Goal: Book appointment/travel/reservation

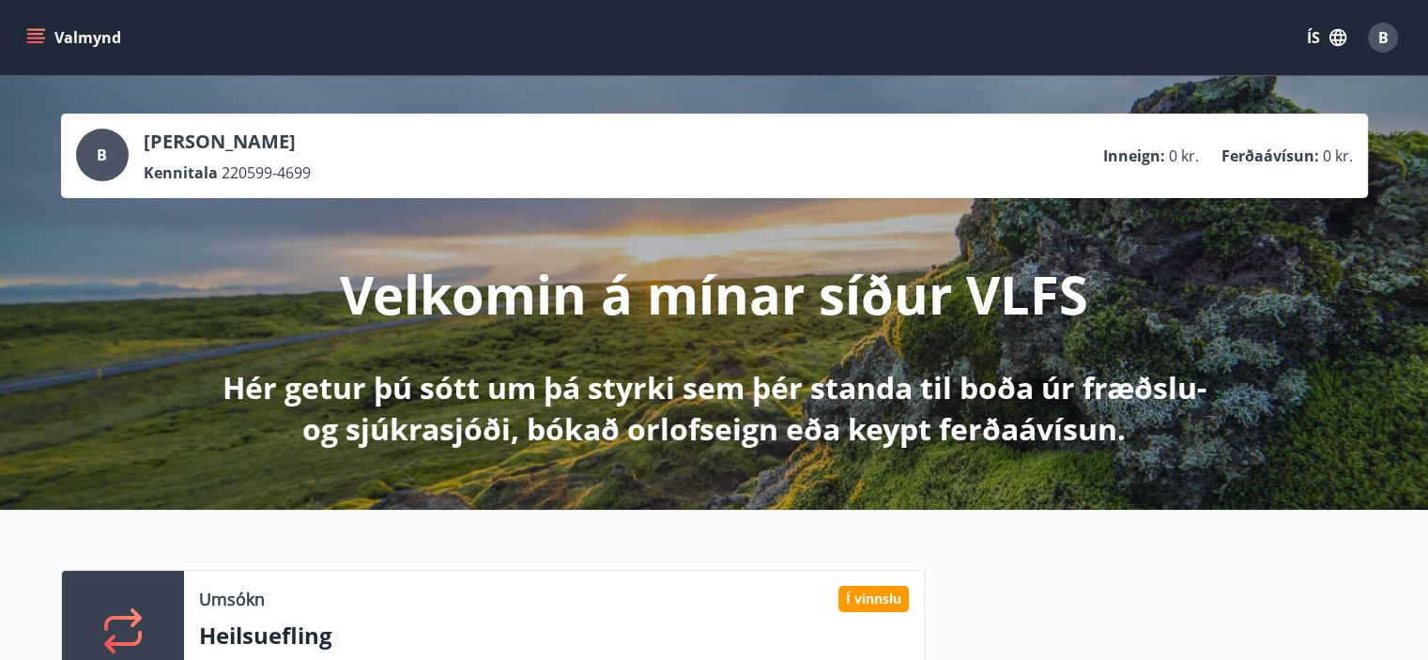
click at [98, 42] on button "Valmynd" at bounding box center [76, 38] width 106 height 34
click at [1323, 36] on button "ÍS" at bounding box center [1327, 38] width 60 height 34
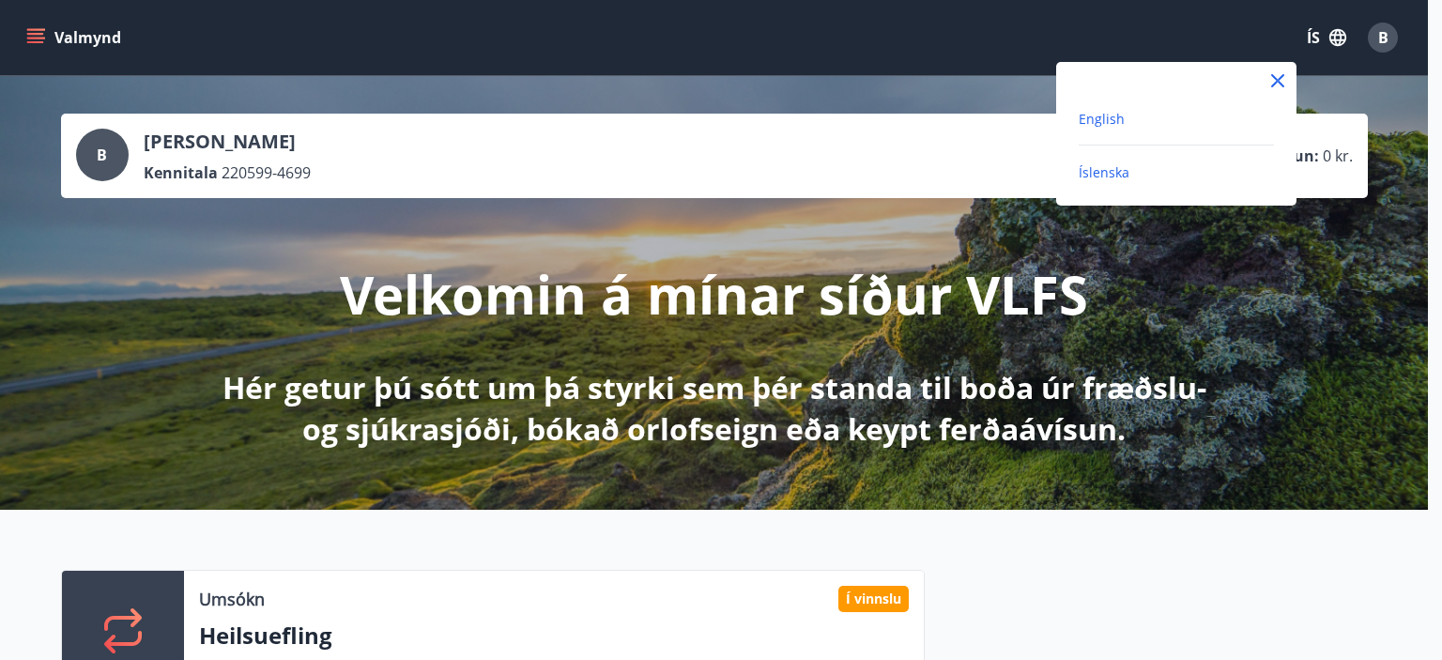
click at [1108, 116] on span "English" at bounding box center [1102, 119] width 46 height 18
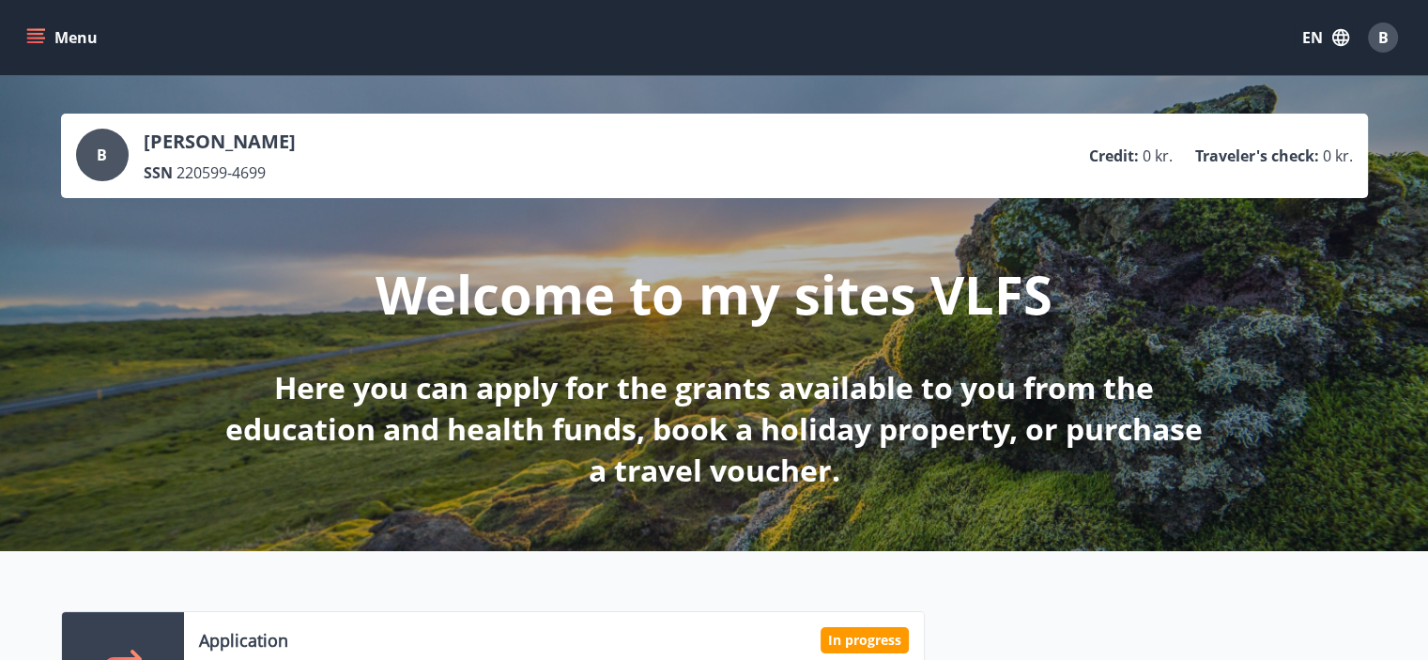
click at [60, 30] on button "Menu" at bounding box center [64, 38] width 83 height 34
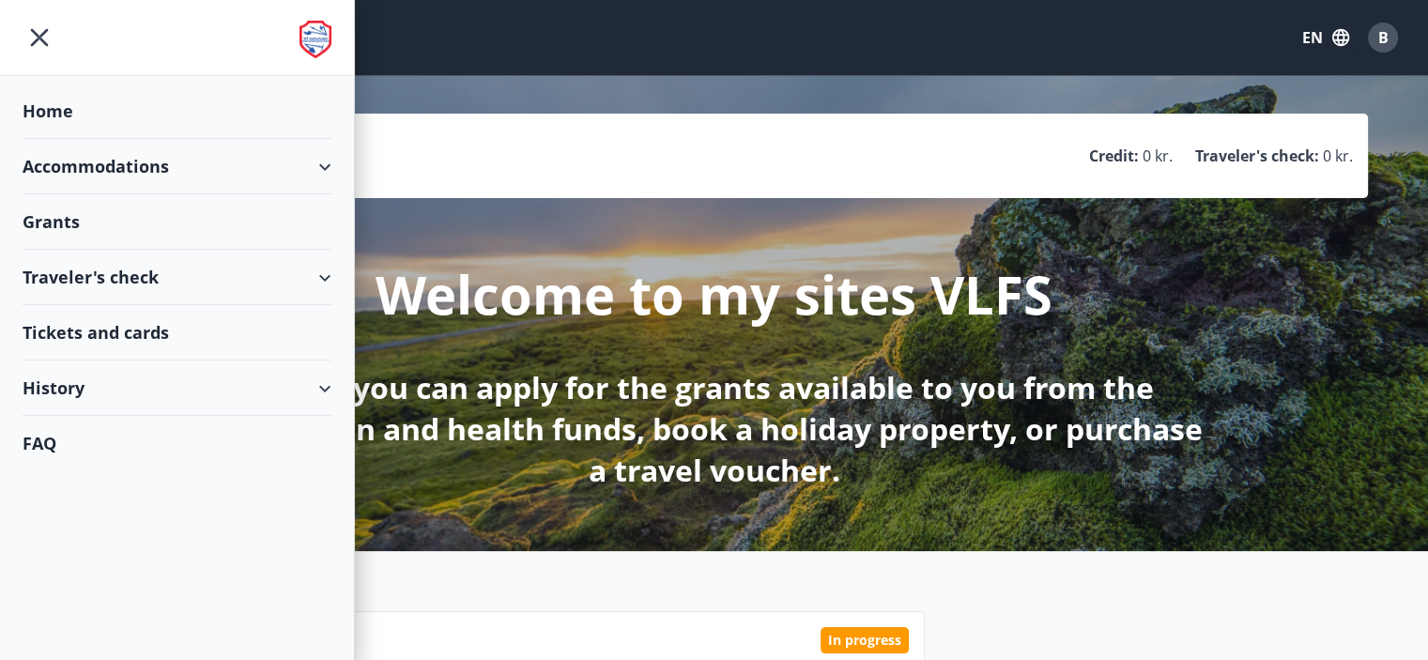
click at [332, 156] on icon at bounding box center [325, 167] width 23 height 23
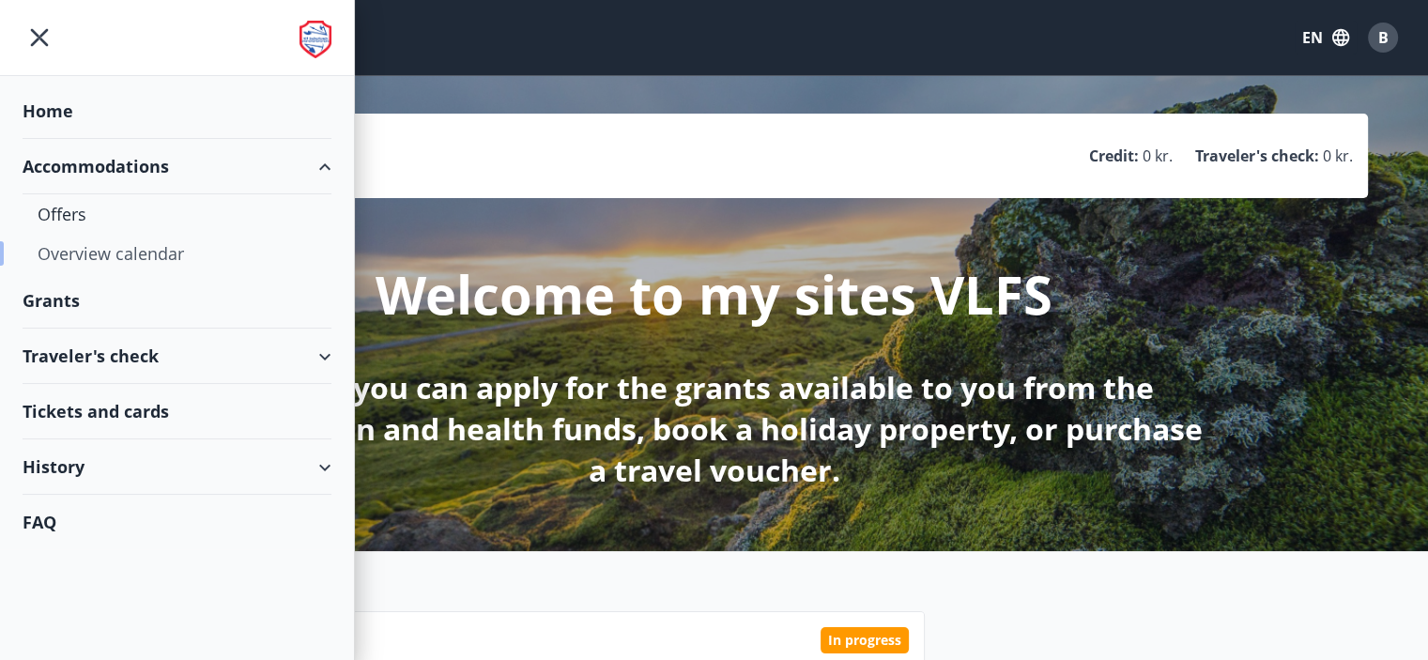
click at [80, 262] on div "Overview calendar" at bounding box center [177, 253] width 279 height 39
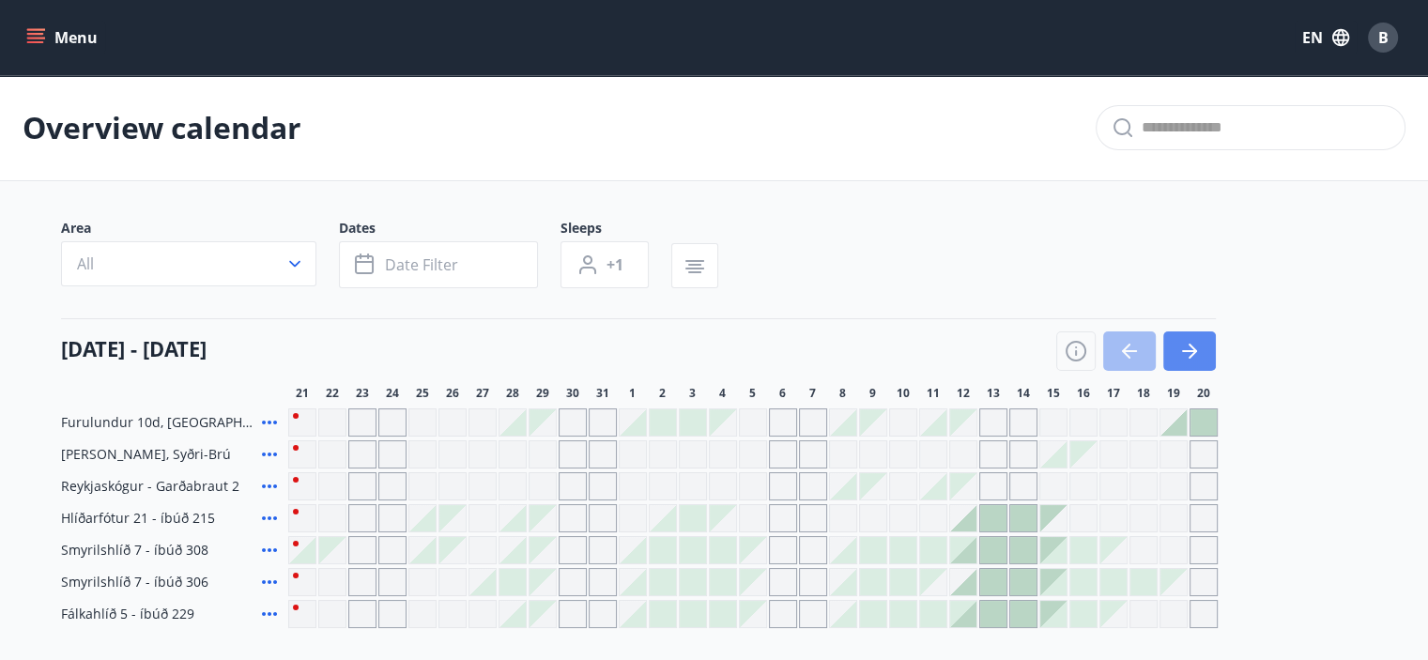
scroll to position [164, 0]
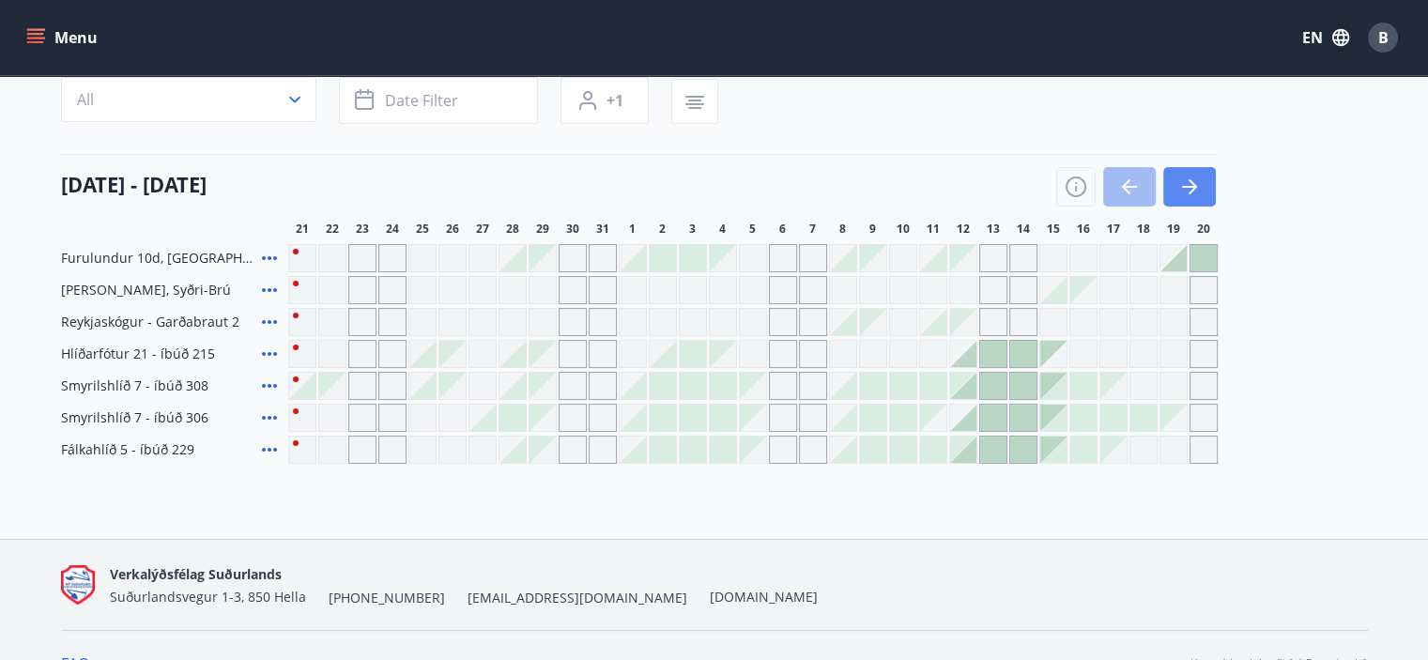
click at [1188, 191] on icon "button" at bounding box center [1190, 187] width 23 height 23
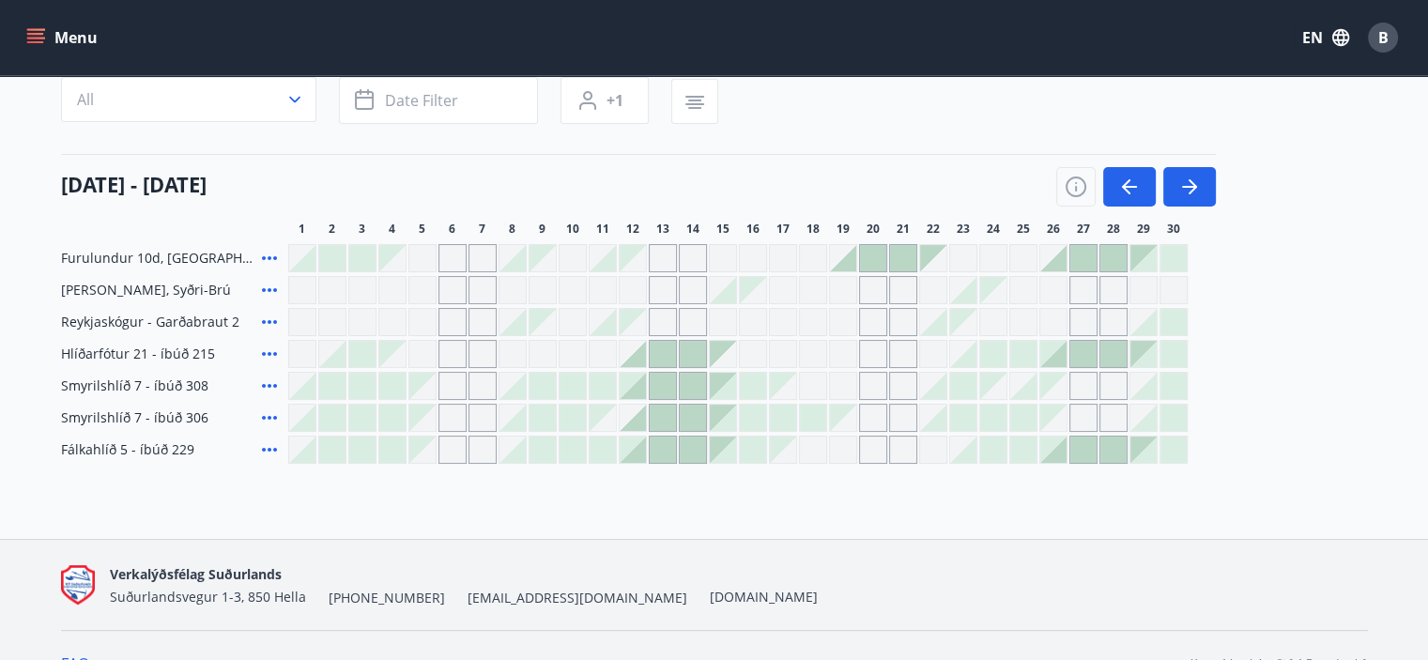
click at [837, 411] on div "Grey days are not available" at bounding box center [843, 418] width 26 height 26
click at [825, 412] on div at bounding box center [813, 418] width 26 height 26
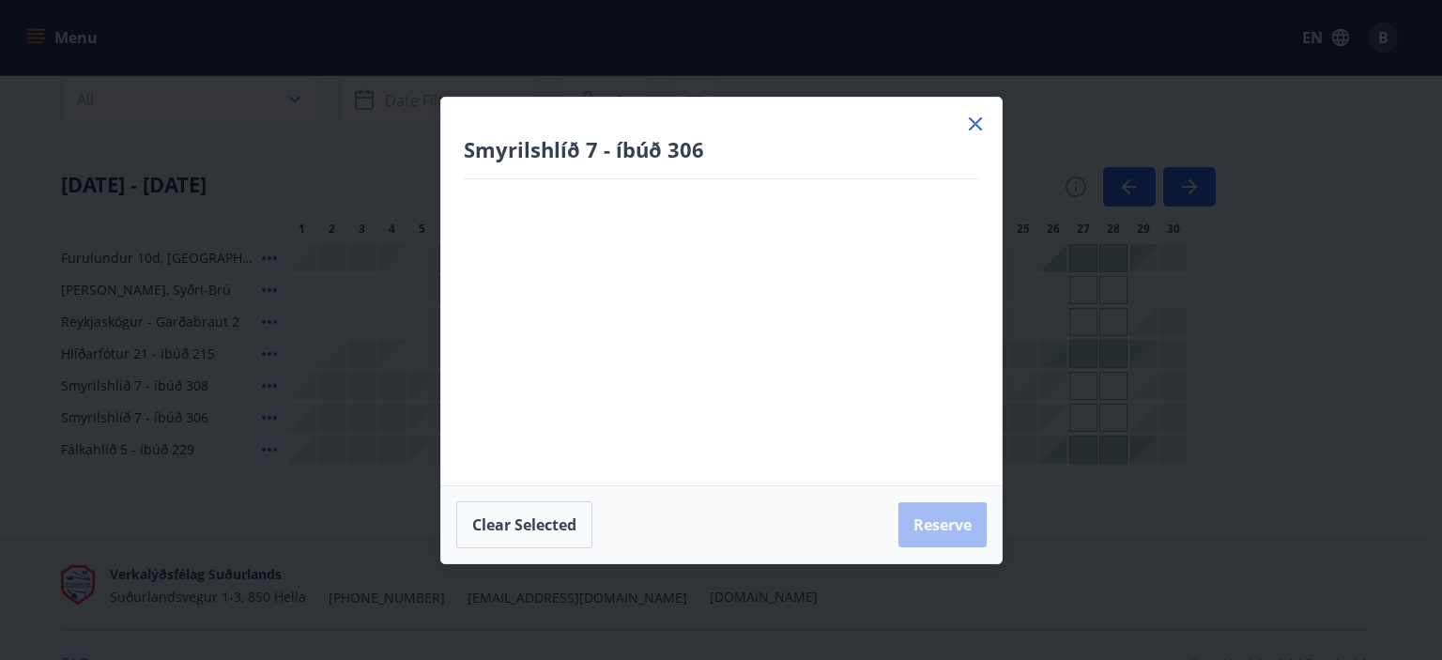
click at [969, 123] on icon at bounding box center [975, 124] width 23 height 23
click at [974, 122] on div "Area All Dates Date filter Sleeps +1" at bounding box center [714, 92] width 1307 height 77
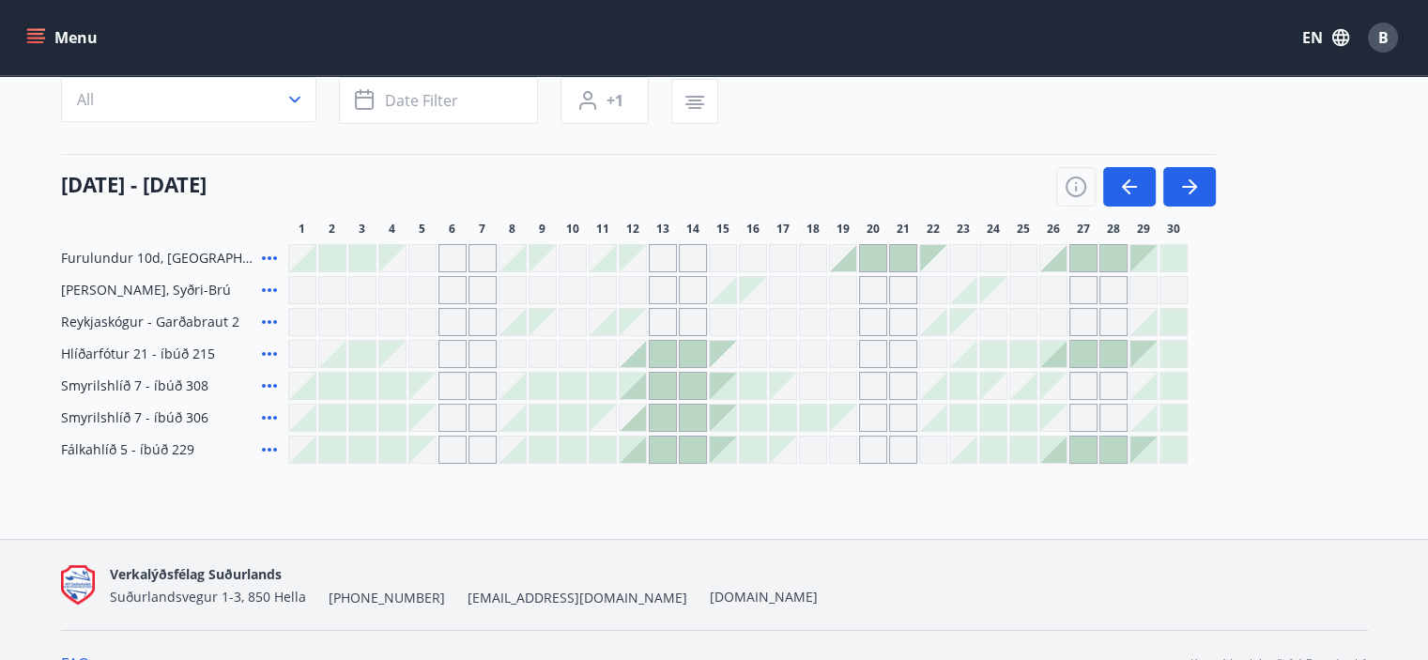
click at [875, 418] on div "Grey days are not available" at bounding box center [873, 418] width 28 height 28
click at [836, 410] on div "Grey days are not available" at bounding box center [843, 418] width 26 height 26
click at [808, 476] on div "Overview calendar Area All Dates Date filter Sleeps +1 01 September - 30 Septem…" at bounding box center [714, 225] width 1428 height 628
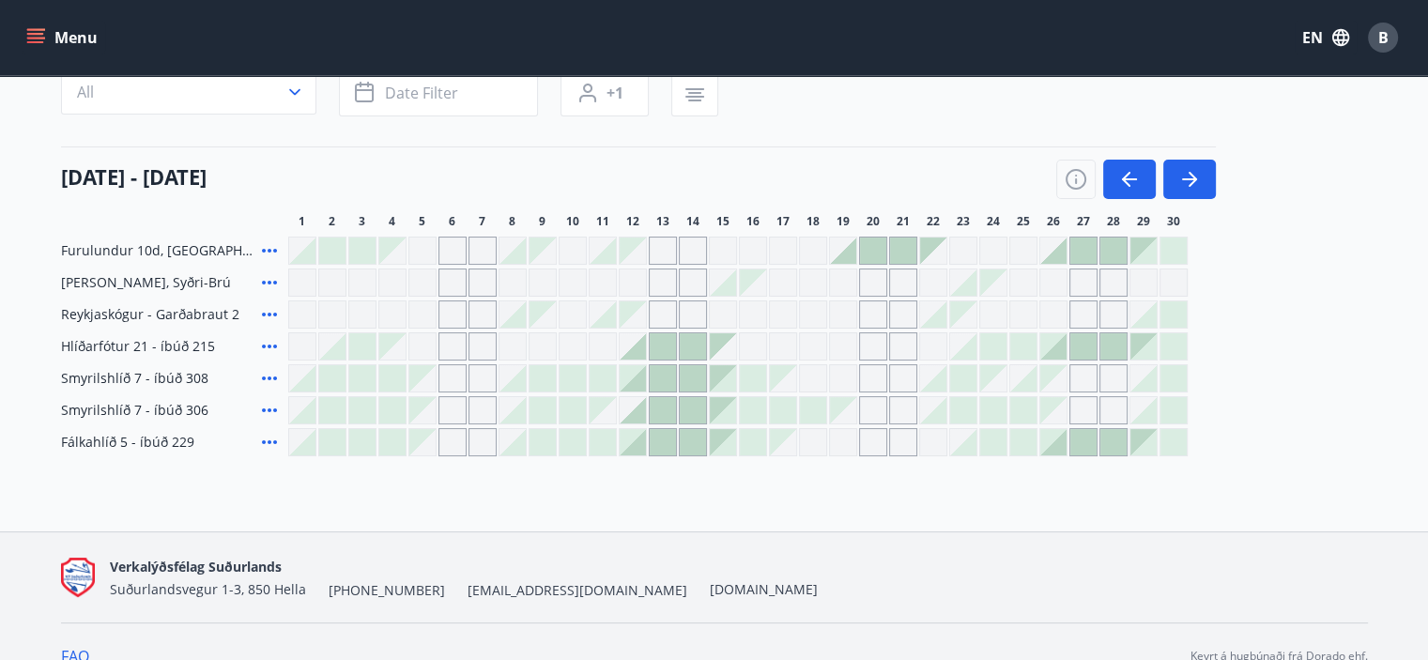
scroll to position [199, 0]
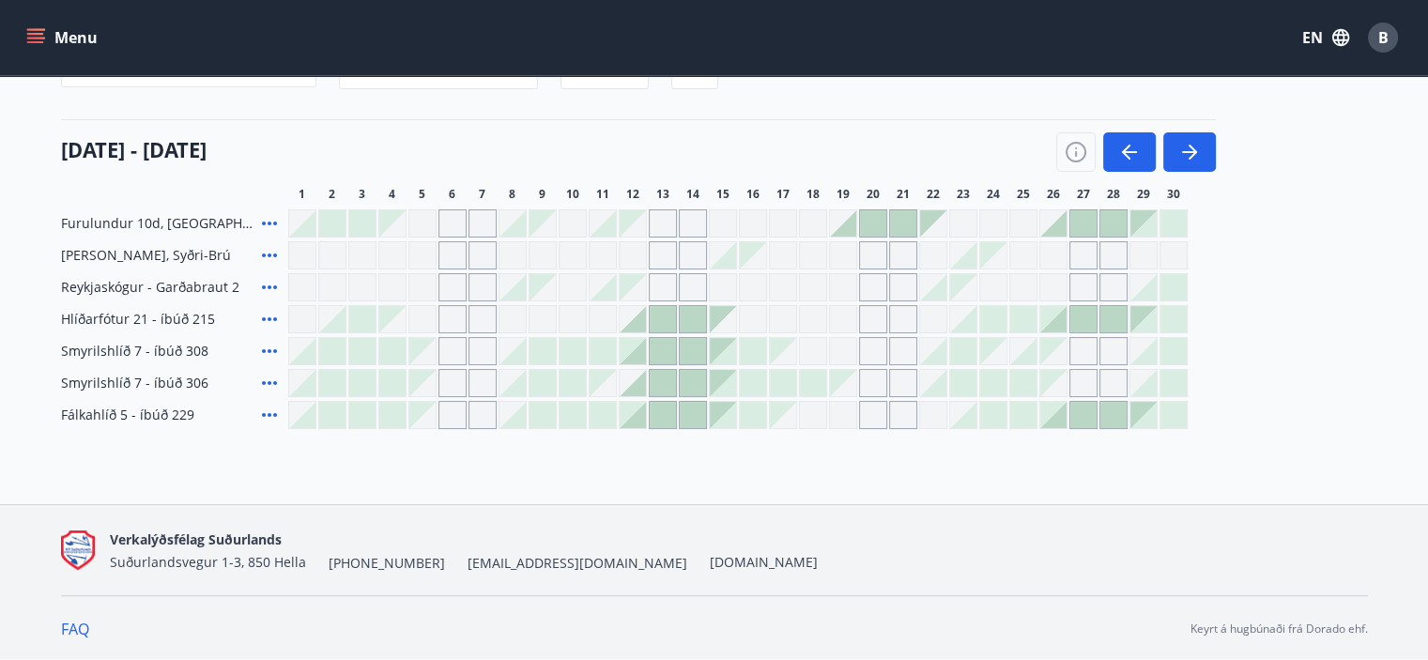
click at [944, 557] on nav "Verkalýðsfélag Suðurlands Suðurlandsvegur 1-3, 850 Hella +354 487-5000 vs@vlfs.…" at bounding box center [714, 550] width 1307 height 45
click at [1179, 153] on icon "button" at bounding box center [1190, 152] width 23 height 23
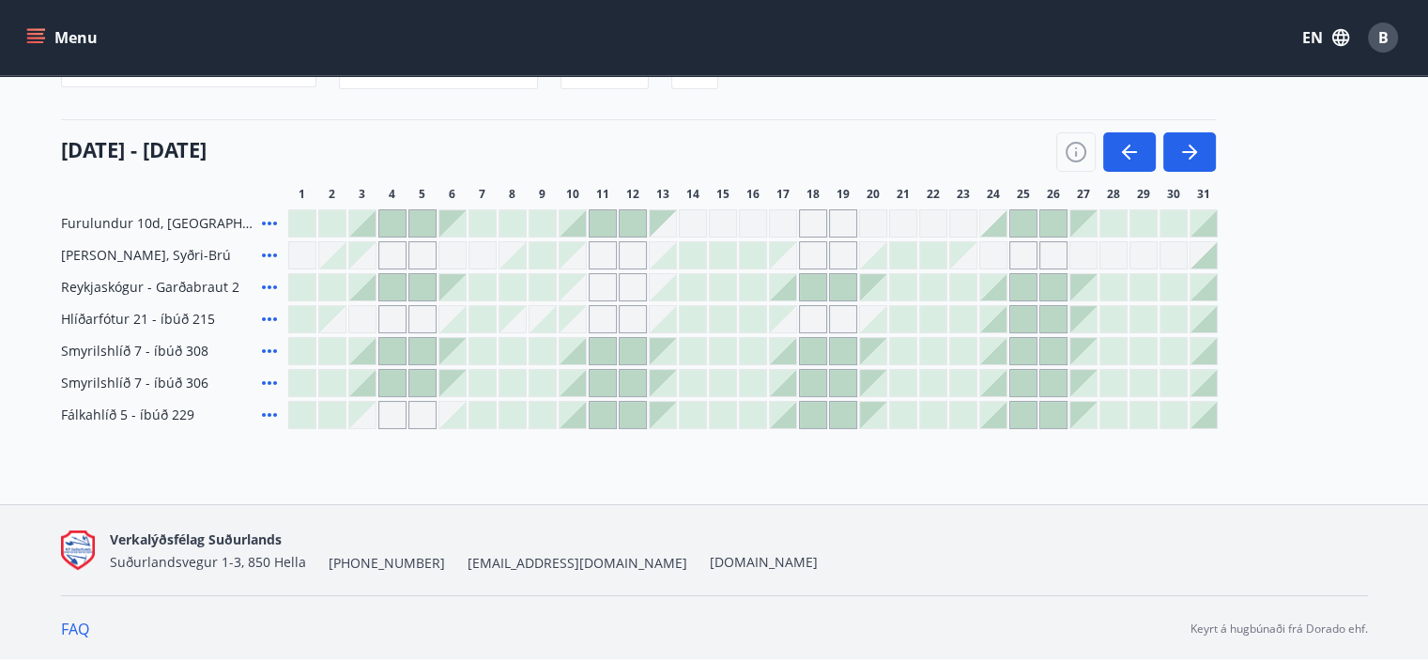
click at [1375, 35] on div "B" at bounding box center [1383, 38] width 30 height 30
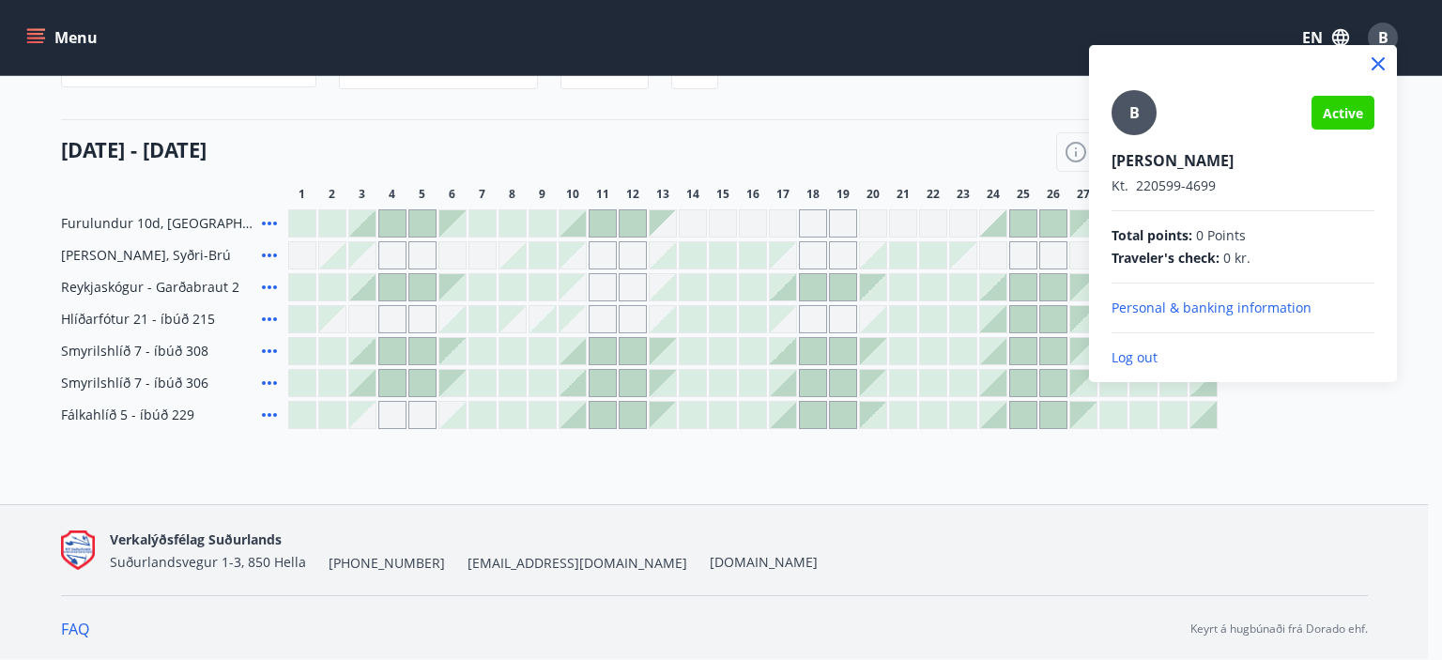
click at [1375, 35] on div at bounding box center [721, 330] width 1442 height 660
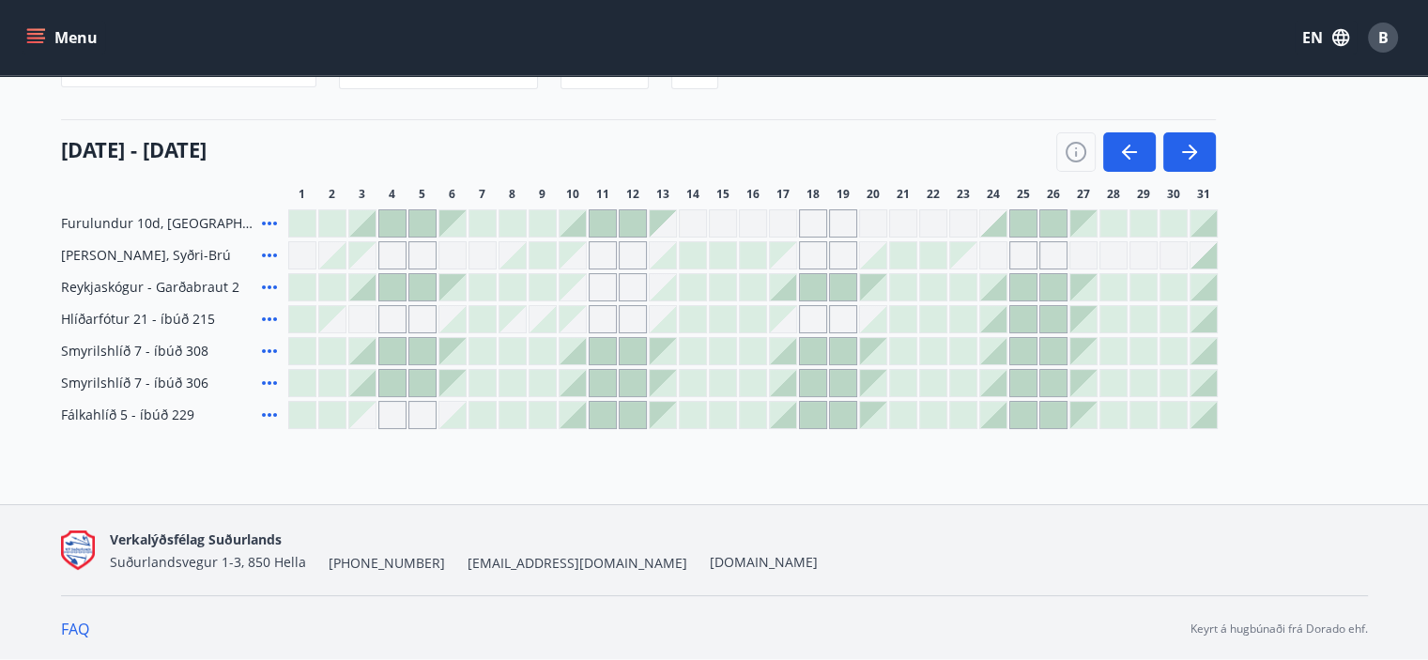
click at [56, 35] on button "Menu" at bounding box center [64, 38] width 83 height 34
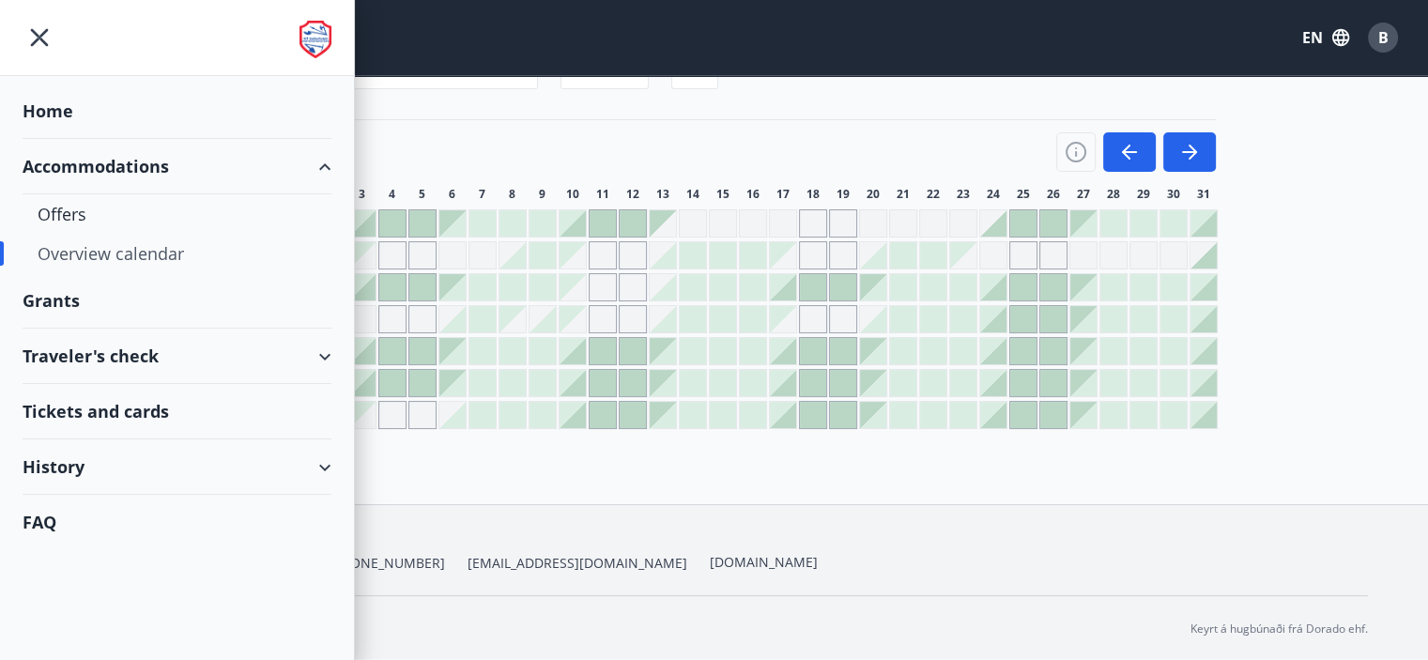
click at [60, 139] on div "Grants" at bounding box center [177, 111] width 309 height 55
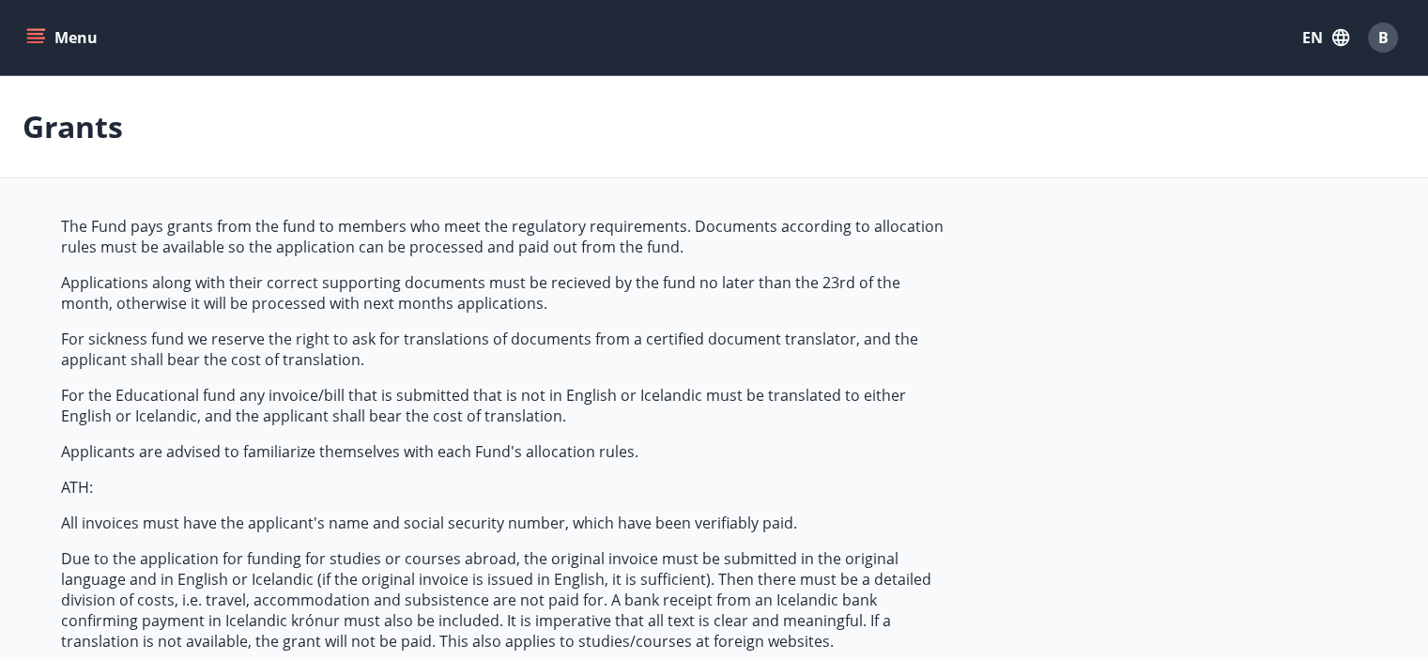
type input "***"
click at [1381, 38] on span "B" at bounding box center [1384, 37] width 10 height 21
